Goal: Information Seeking & Learning: Learn about a topic

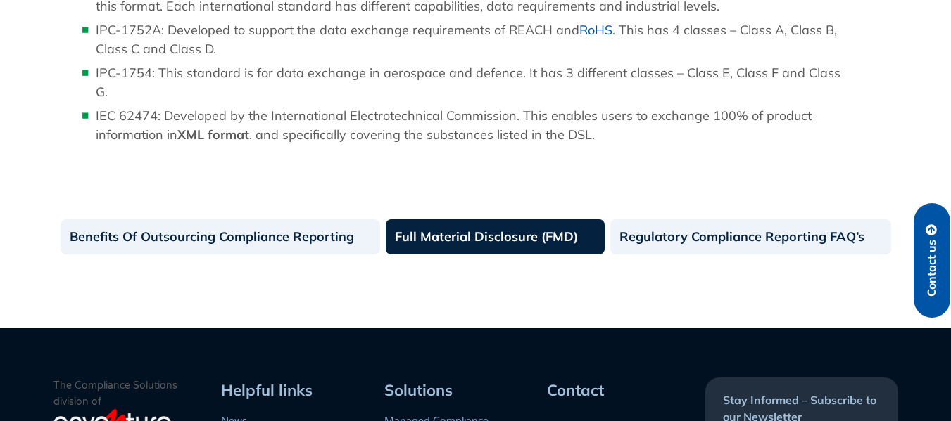
scroll to position [1567, 0]
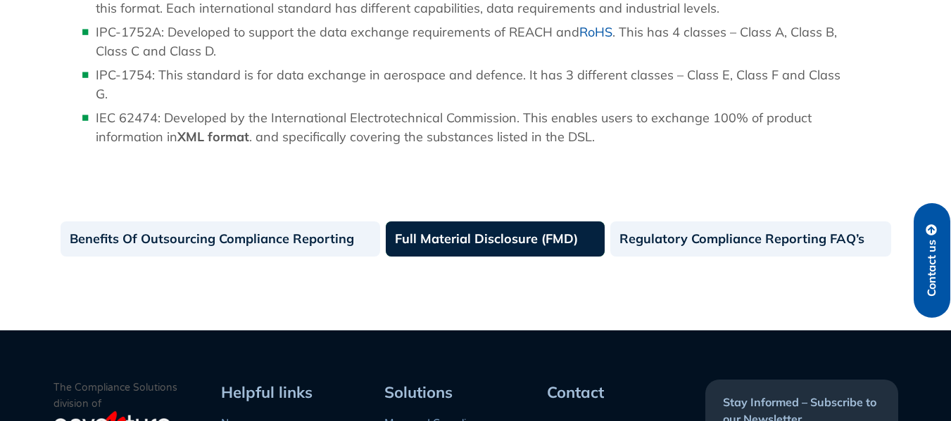
click at [438, 224] on link "Full Material Disclosure (FMD)" at bounding box center [495, 239] width 219 height 35
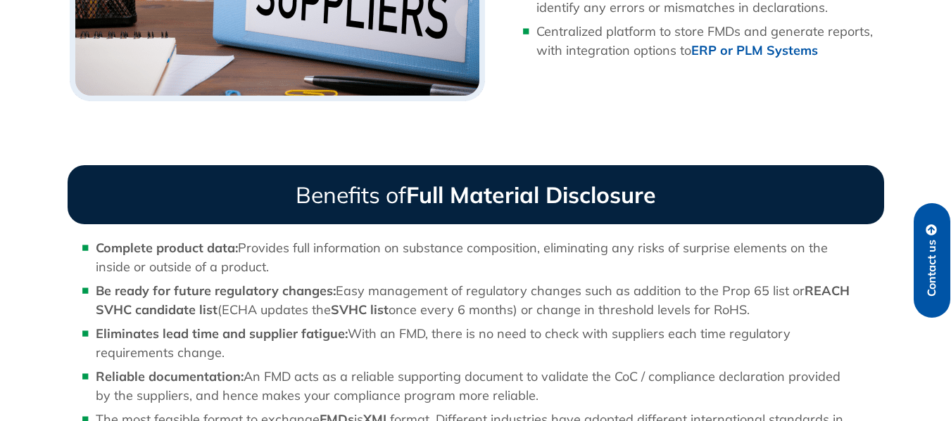
scroll to position [1136, 0]
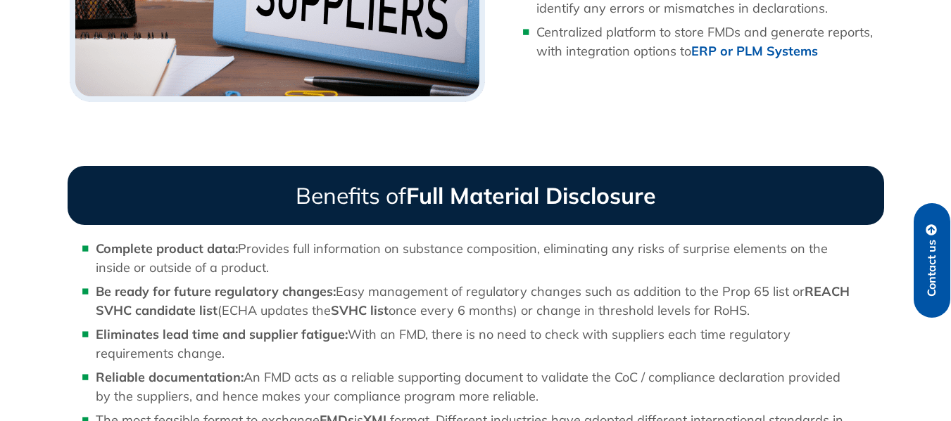
click at [431, 180] on h4 "Benefits of Full Material Disclosure" at bounding box center [476, 195] width 816 height 59
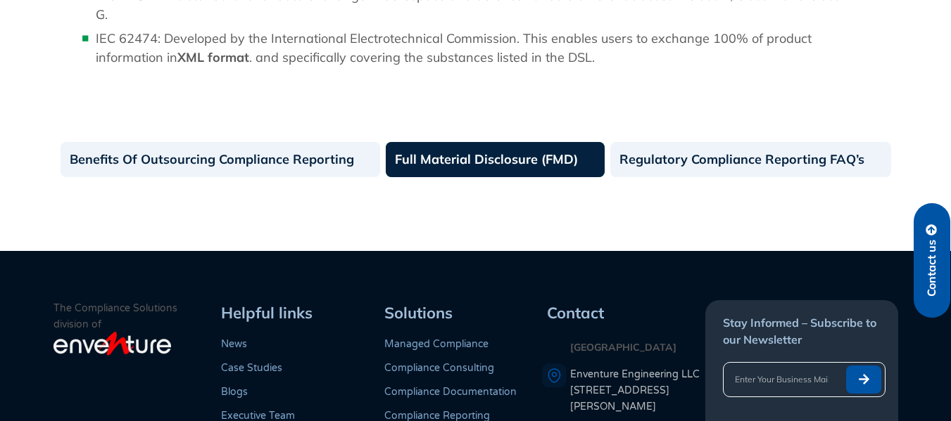
scroll to position [1651, 0]
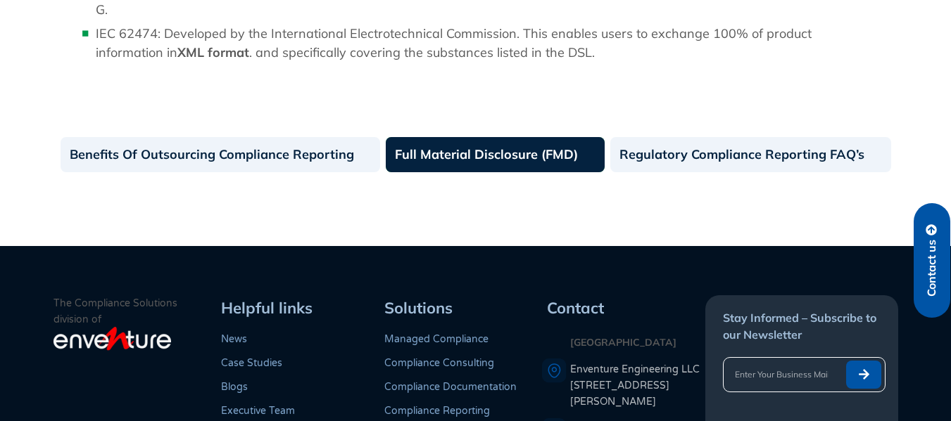
click at [525, 144] on link "Full Material Disclosure (FMD)" at bounding box center [495, 154] width 219 height 35
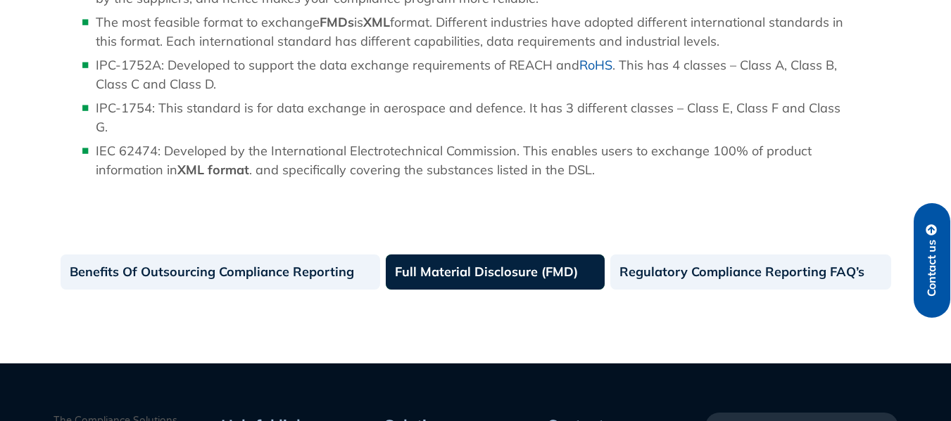
scroll to position [1606, 0]
